Goal: Task Accomplishment & Management: Manage account settings

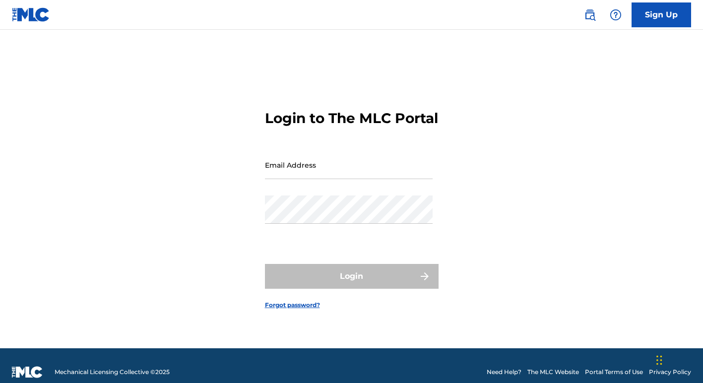
click at [360, 174] on input "Email Address" at bounding box center [349, 165] width 168 height 28
type input "[EMAIL_ADDRESS][DOMAIN_NAME]"
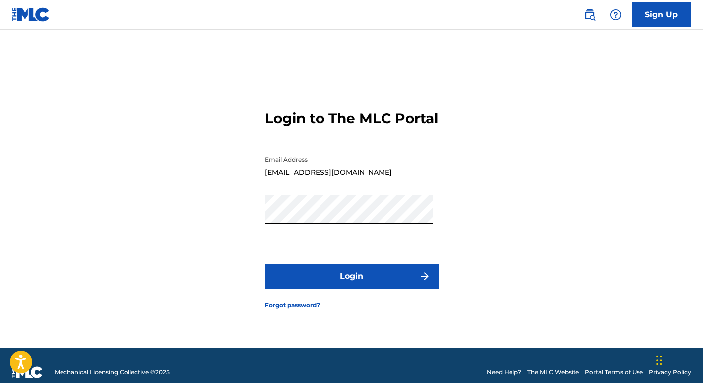
click at [327, 284] on button "Login" at bounding box center [352, 276] width 174 height 25
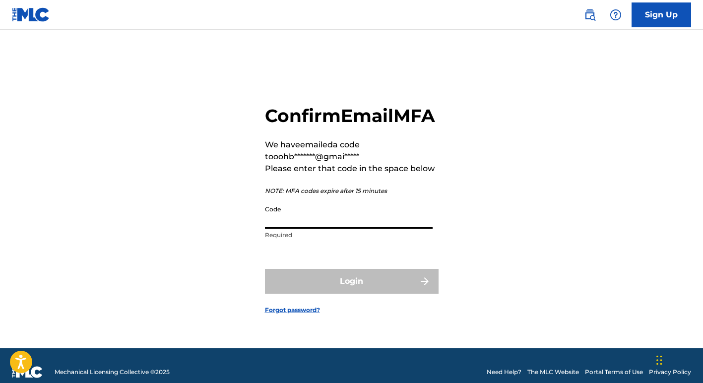
click at [289, 229] on input "Code" at bounding box center [349, 214] width 168 height 28
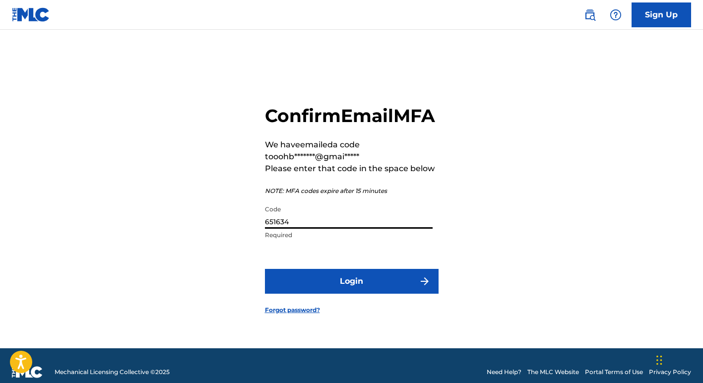
type input "651634"
click at [309, 294] on button "Login" at bounding box center [352, 281] width 174 height 25
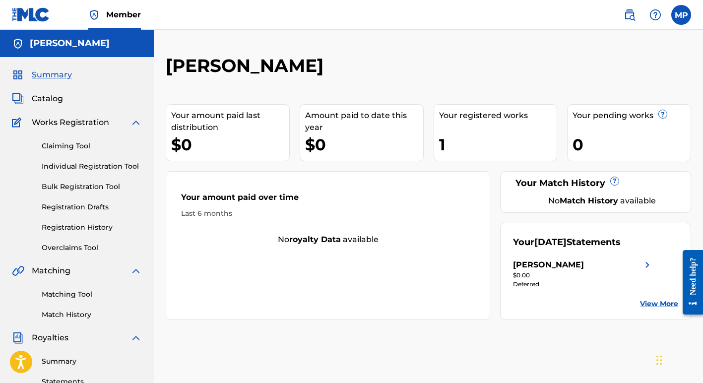
click at [59, 226] on link "Registration History" at bounding box center [92, 227] width 100 height 10
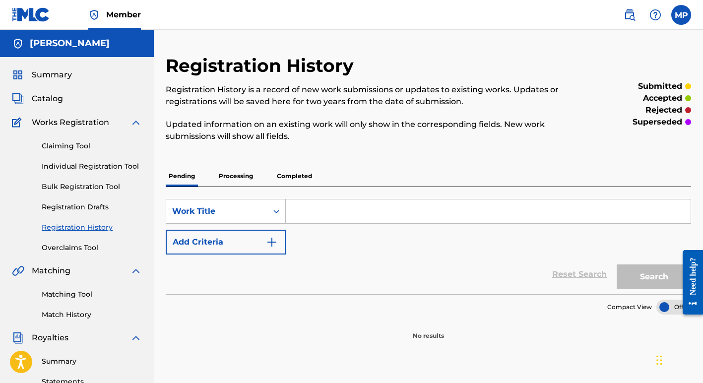
click at [137, 119] on img at bounding box center [136, 123] width 12 height 12
